Goal: Task Accomplishment & Management: Manage account settings

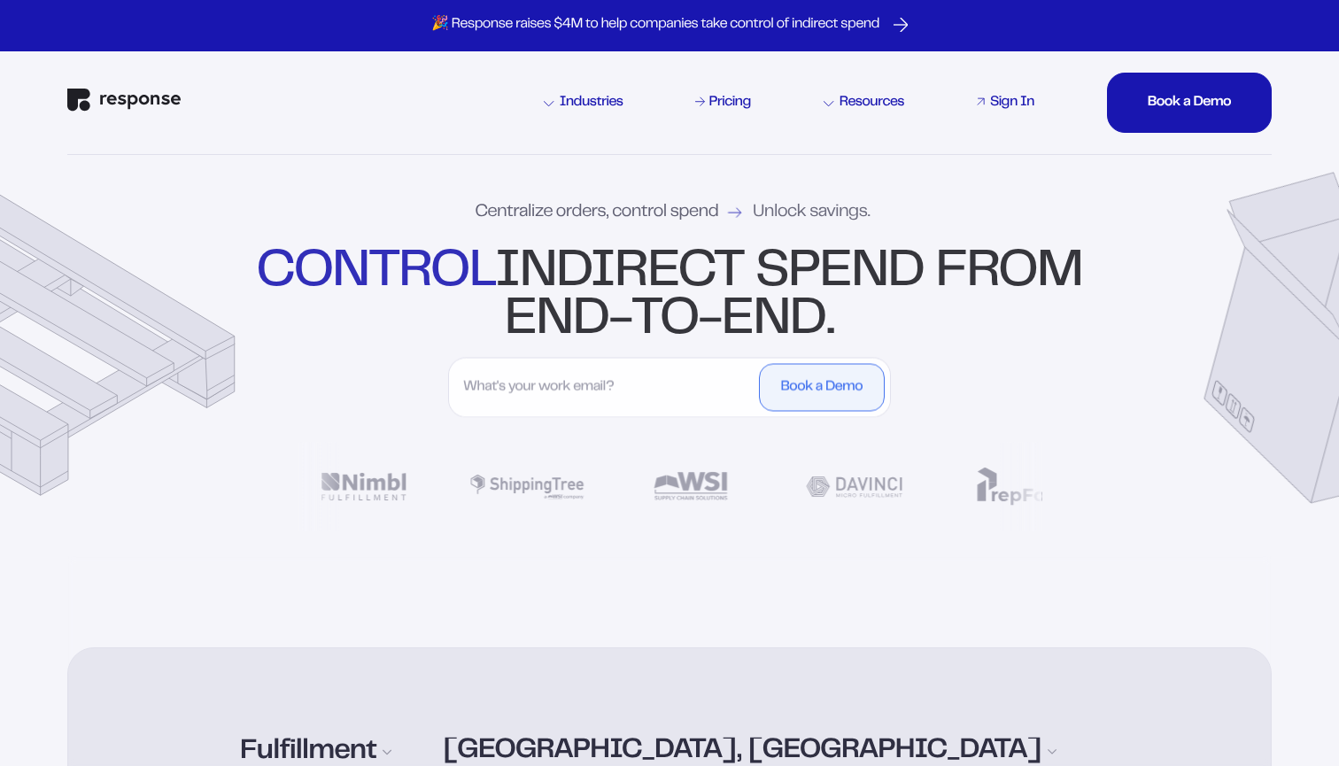
click at [1008, 98] on div "Sign In" at bounding box center [1012, 103] width 44 height 14
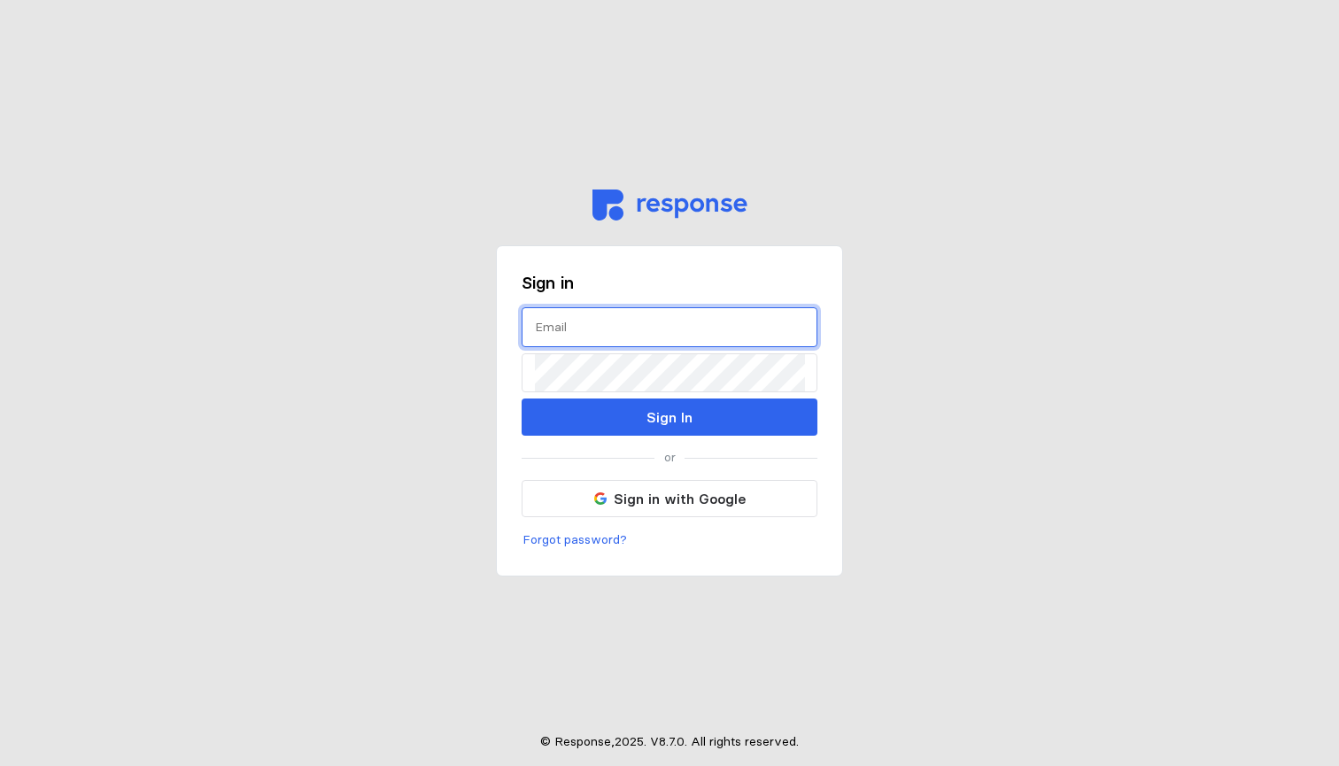
type input "patrick@shippingtree.co"
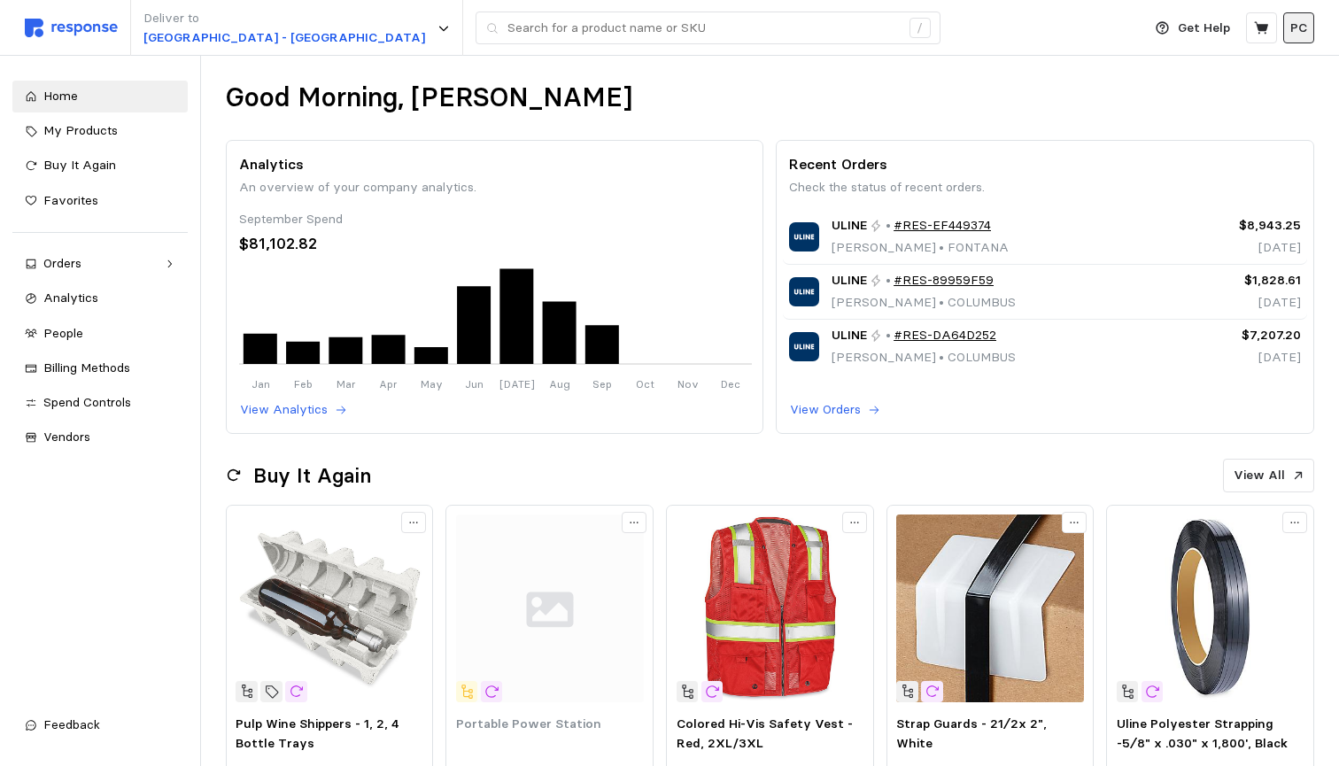
click at [1294, 33] on p "PC" at bounding box center [1298, 28] width 17 height 19
click at [1244, 74] on p "Settings" at bounding box center [1245, 69] width 113 height 19
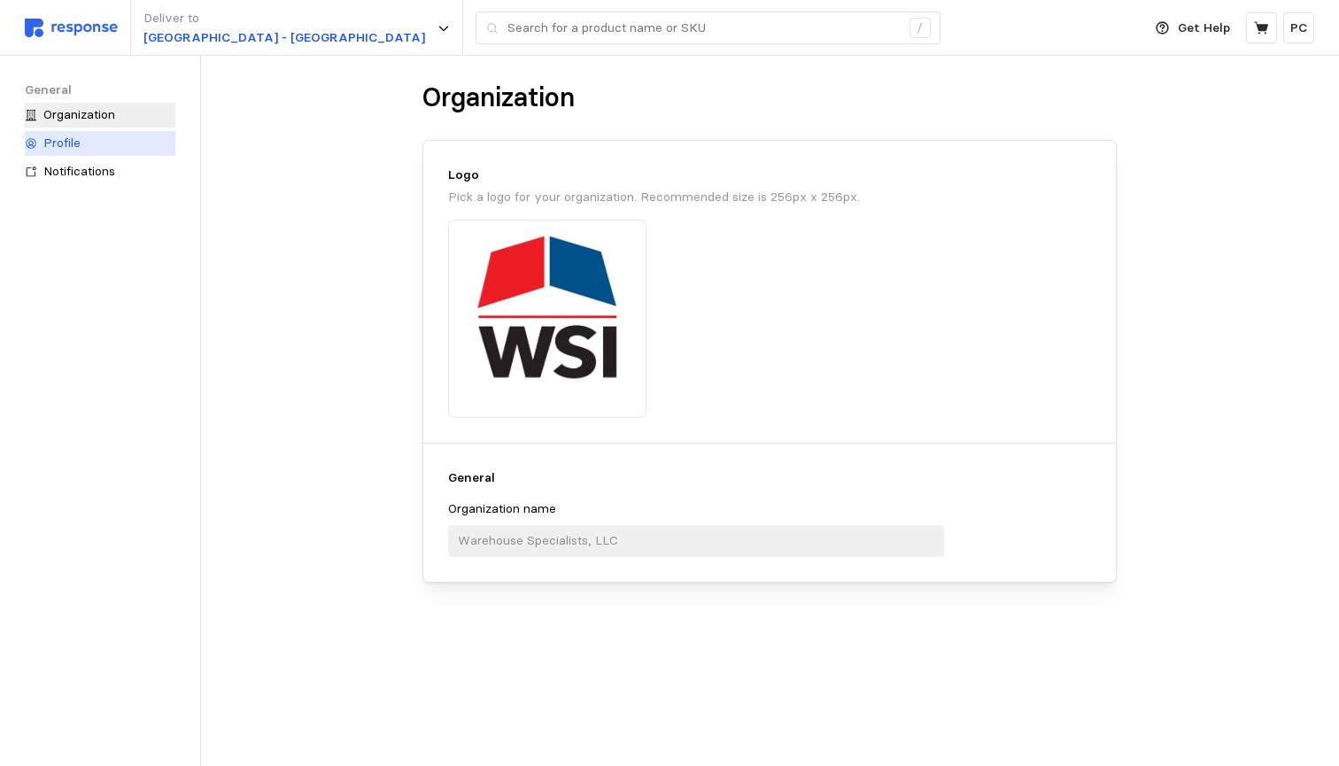
click at [116, 150] on div "Profile" at bounding box center [109, 143] width 132 height 19
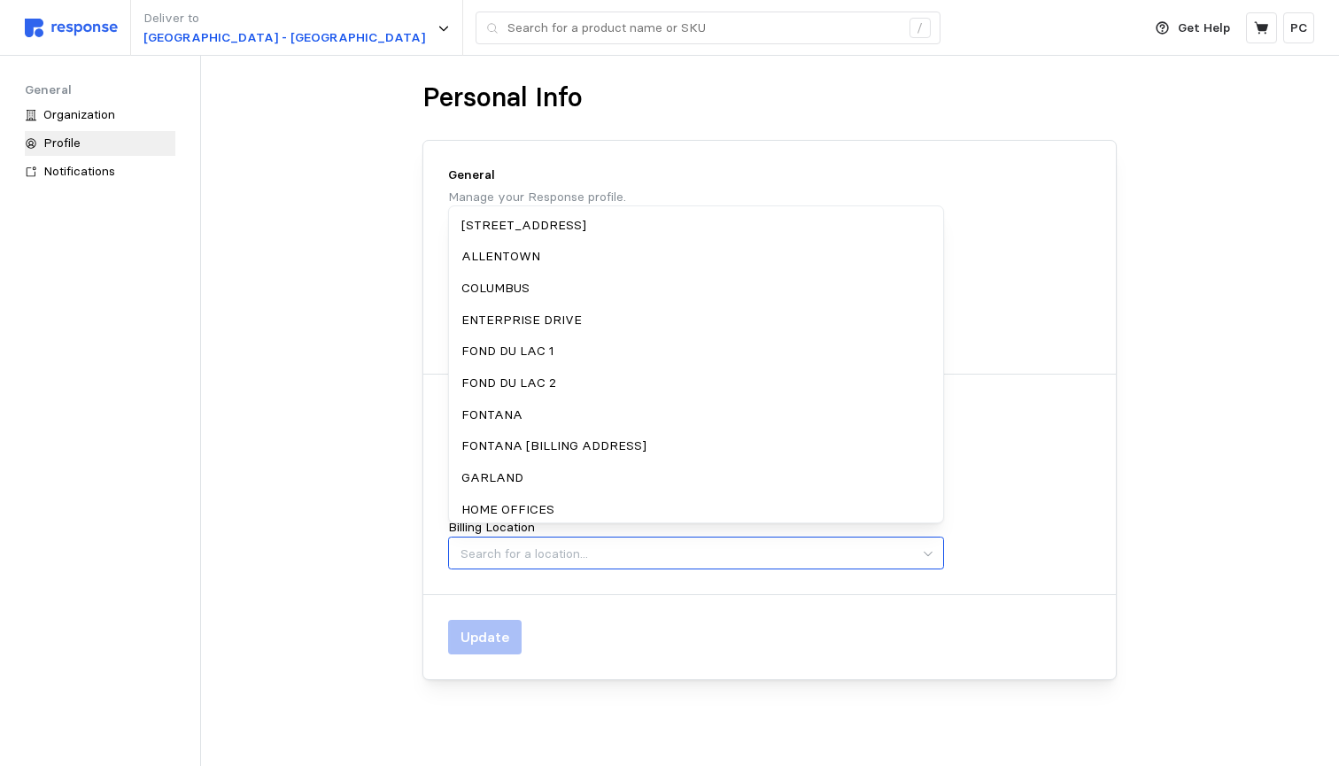
click at [926, 555] on input "Billing Location" at bounding box center [696, 553] width 496 height 33
click at [536, 494] on div "HOME OFFICES" at bounding box center [696, 510] width 488 height 32
type input "HOME OFFICES"
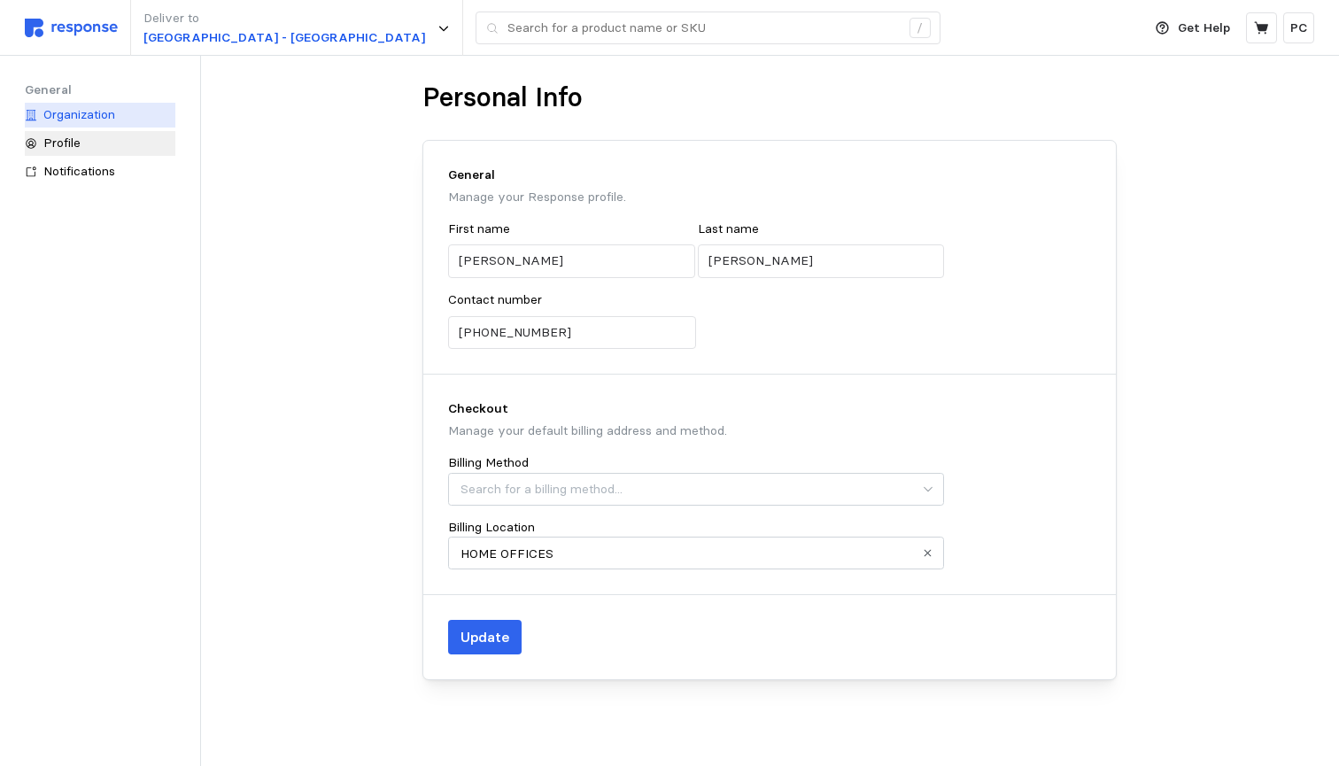
click at [89, 112] on span "Organization" at bounding box center [79, 114] width 72 height 16
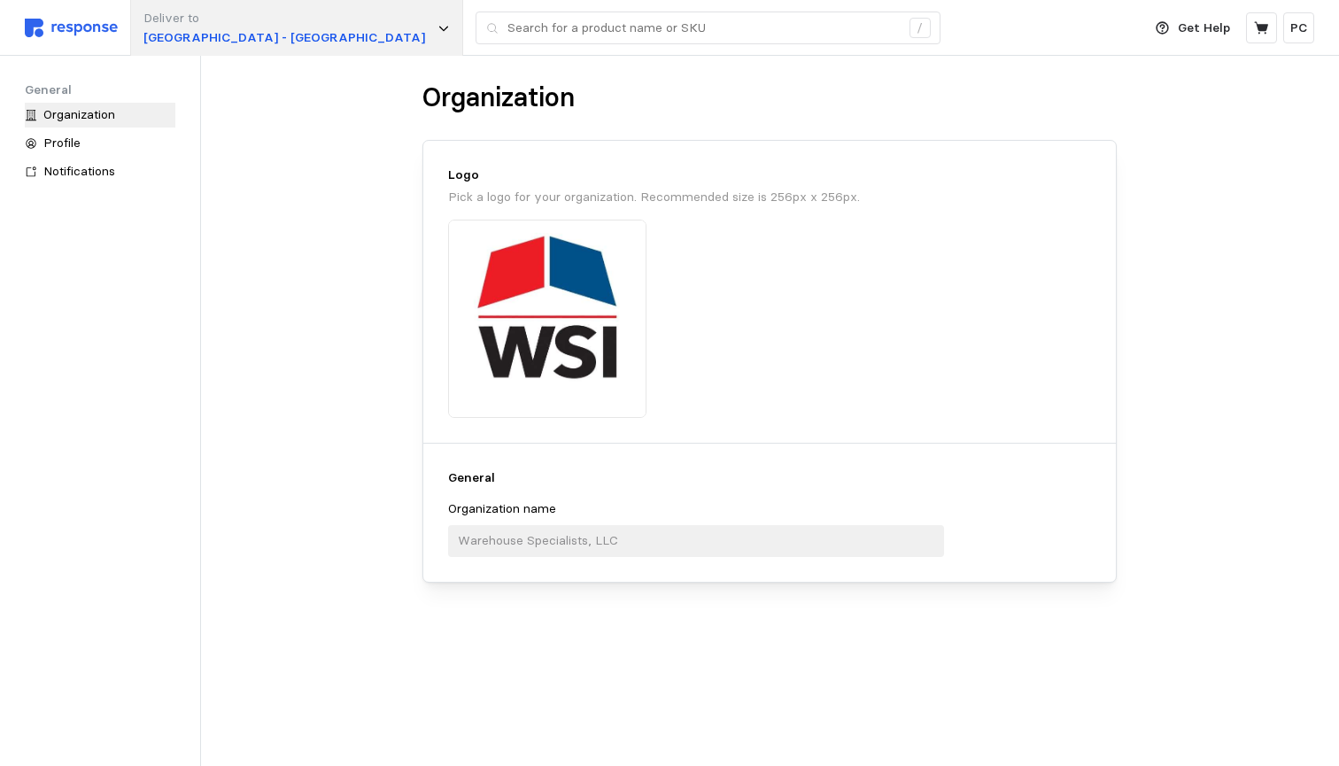
click at [275, 19] on p "Deliver to" at bounding box center [284, 18] width 282 height 19
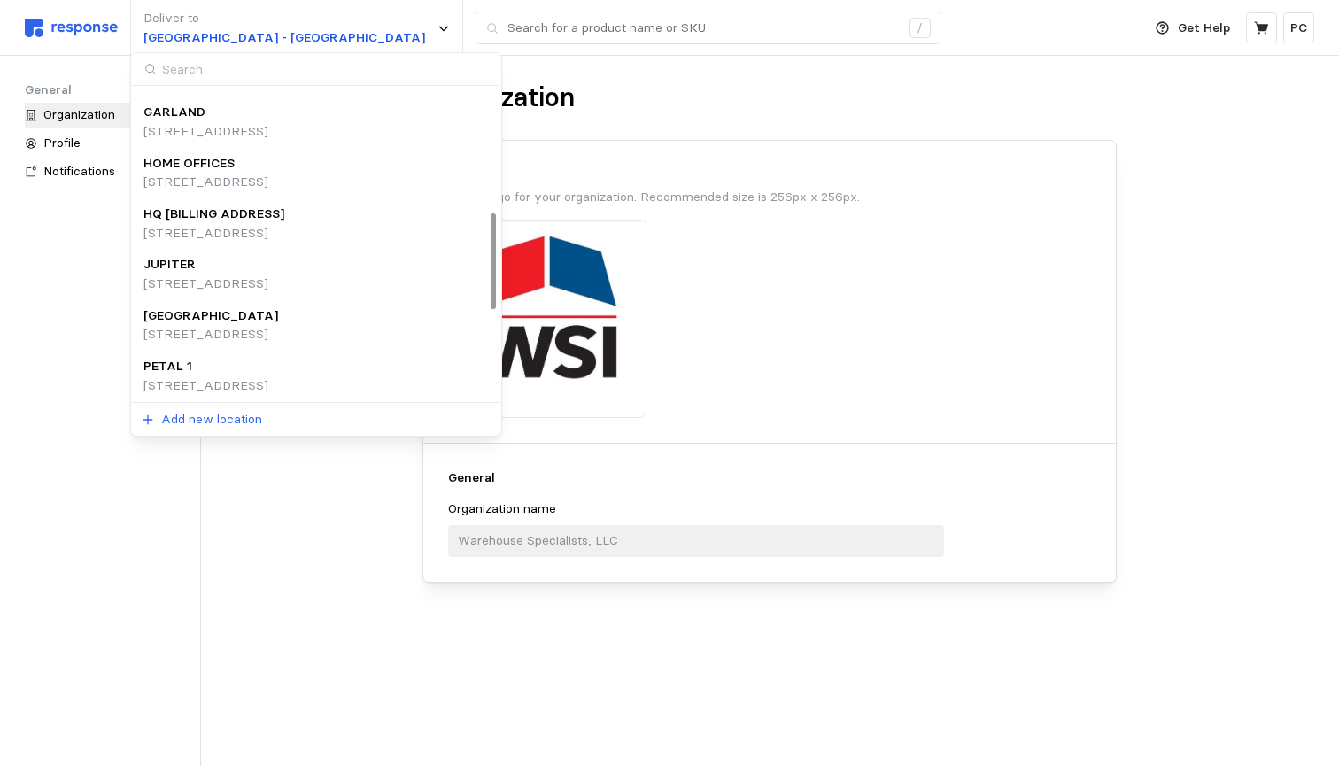
scroll to position [414, 0]
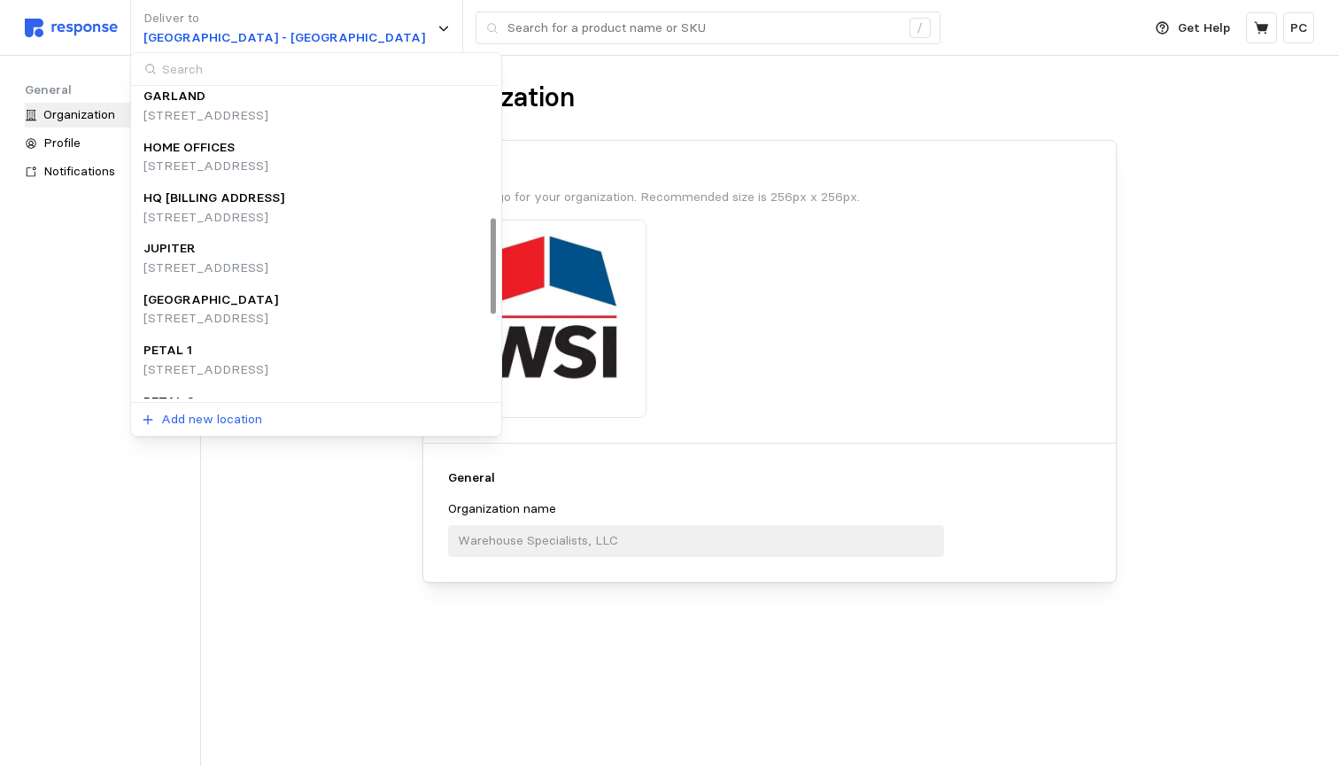
click at [245, 209] on p "1160 N Mayflower Drive, Appleton, WI, 54912, United States" at bounding box center [213, 217] width 141 height 19
